Goal: Navigation & Orientation: Find specific page/section

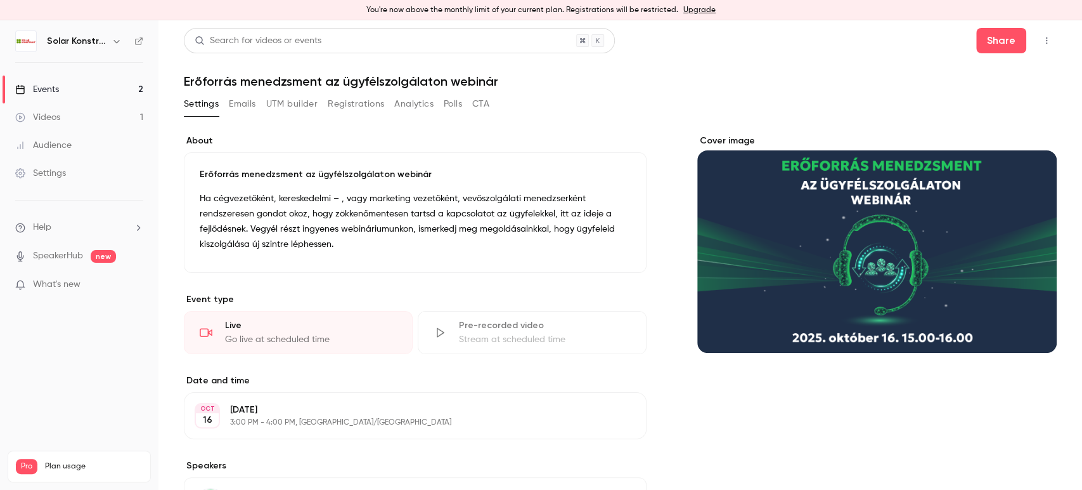
scroll to position [350, 0]
